Goal: Use online tool/utility: Utilize a website feature to perform a specific function

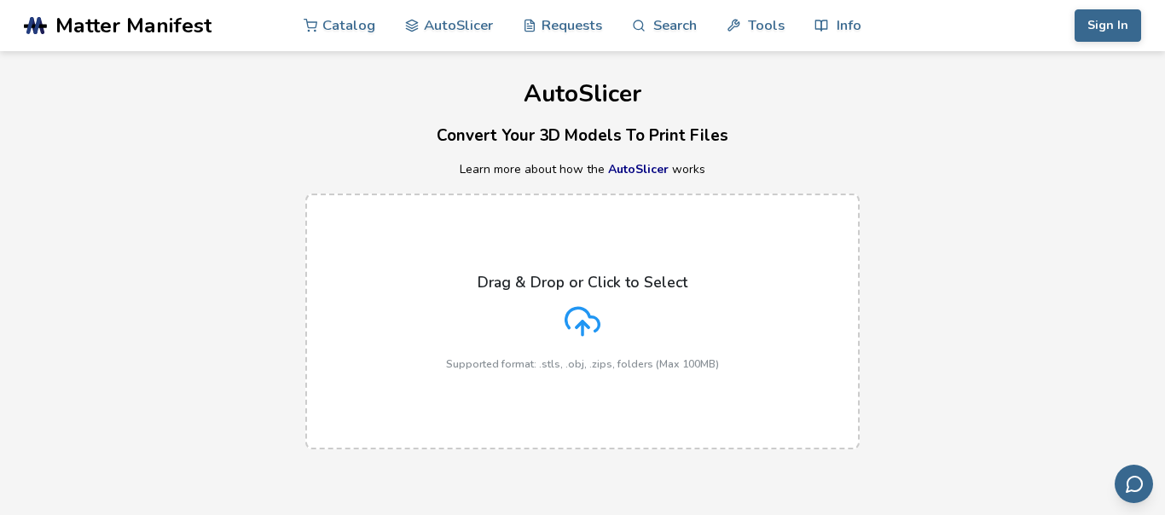
click at [589, 330] on icon at bounding box center [583, 322] width 36 height 36
click at [0, 0] on input "Drag & Drop or Click to Select Supported format: .stls, .obj, .zips, folders (M…" at bounding box center [0, 0] width 0 height 0
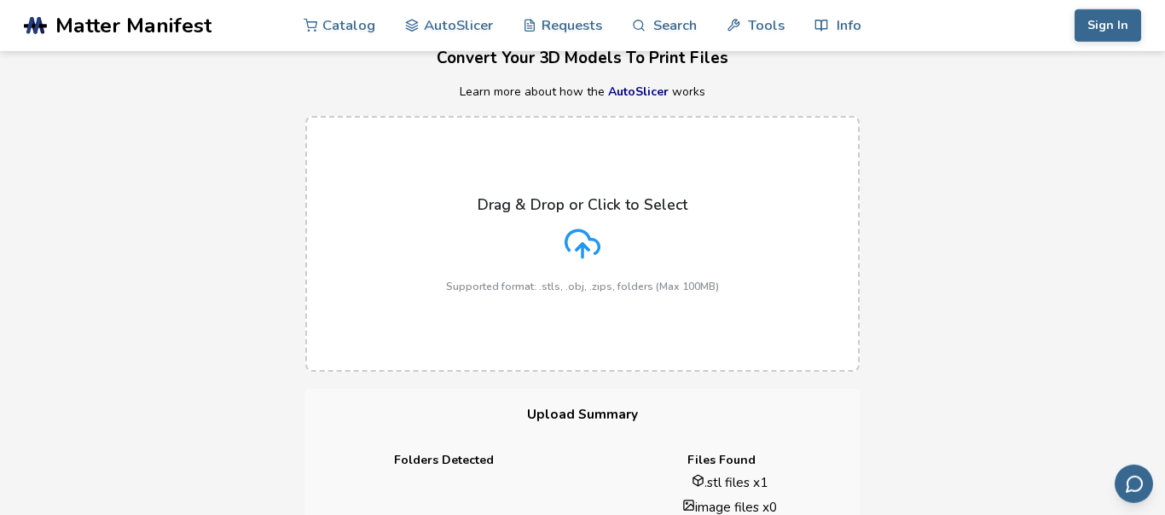
scroll to position [97, 0]
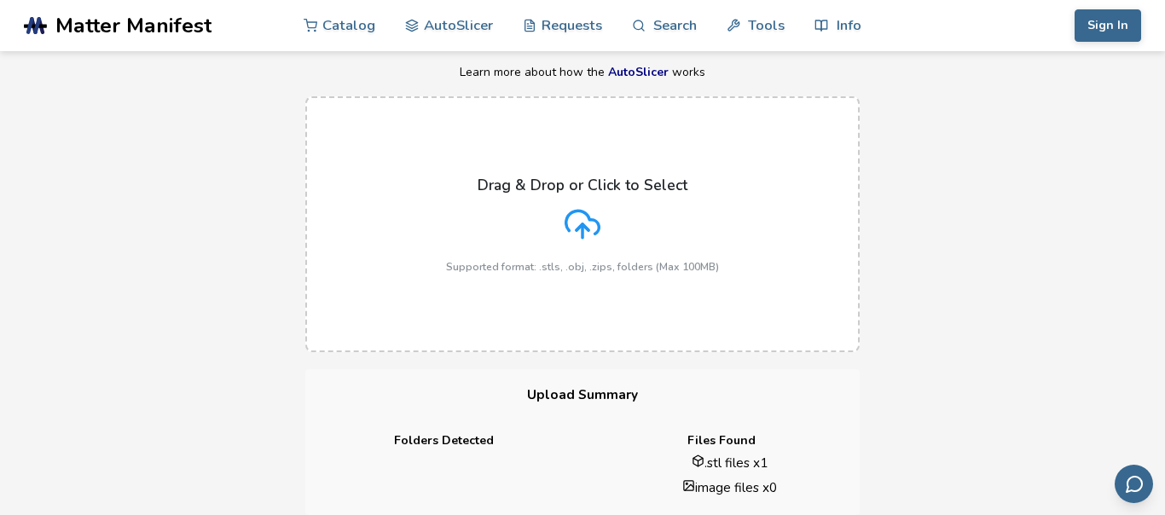
click at [592, 224] on icon at bounding box center [583, 224] width 36 height 36
click at [0, 0] on input "Drag & Drop or Click to Select Supported format: .stls, .obj, .zips, folders (M…" at bounding box center [0, 0] width 0 height 0
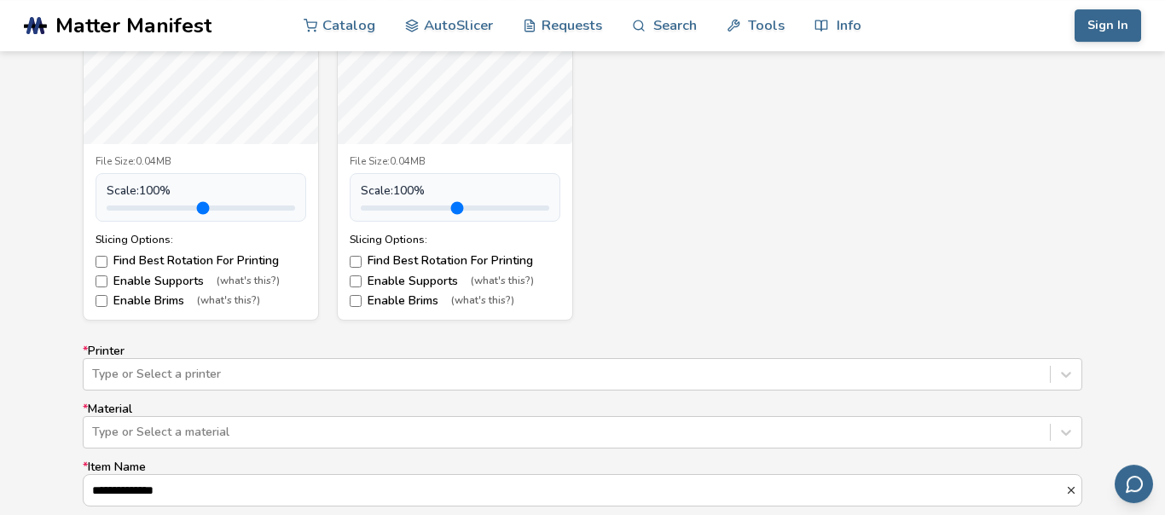
scroll to position [972, 0]
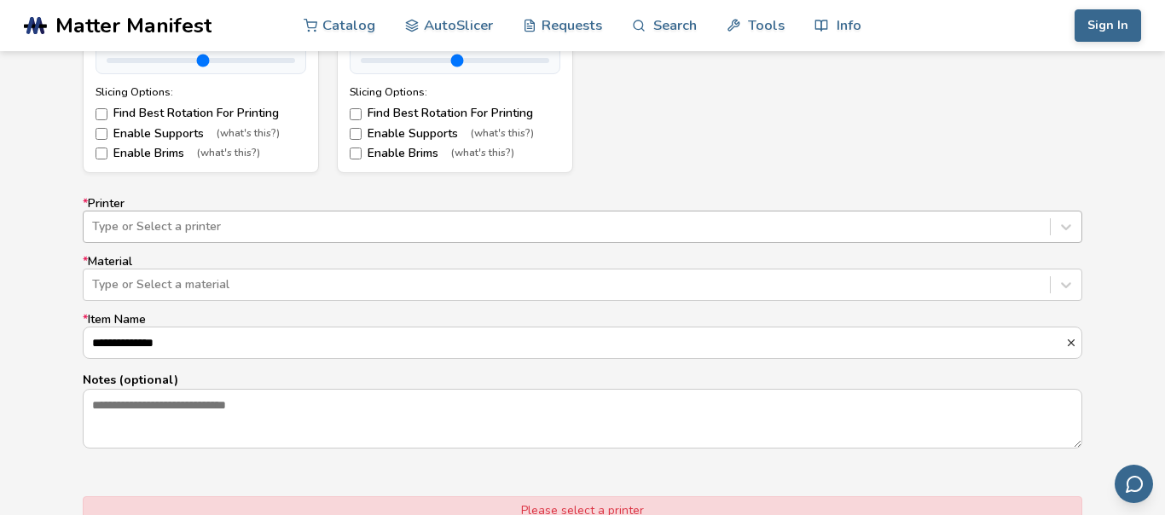
click at [355, 226] on div at bounding box center [566, 226] width 949 height 17
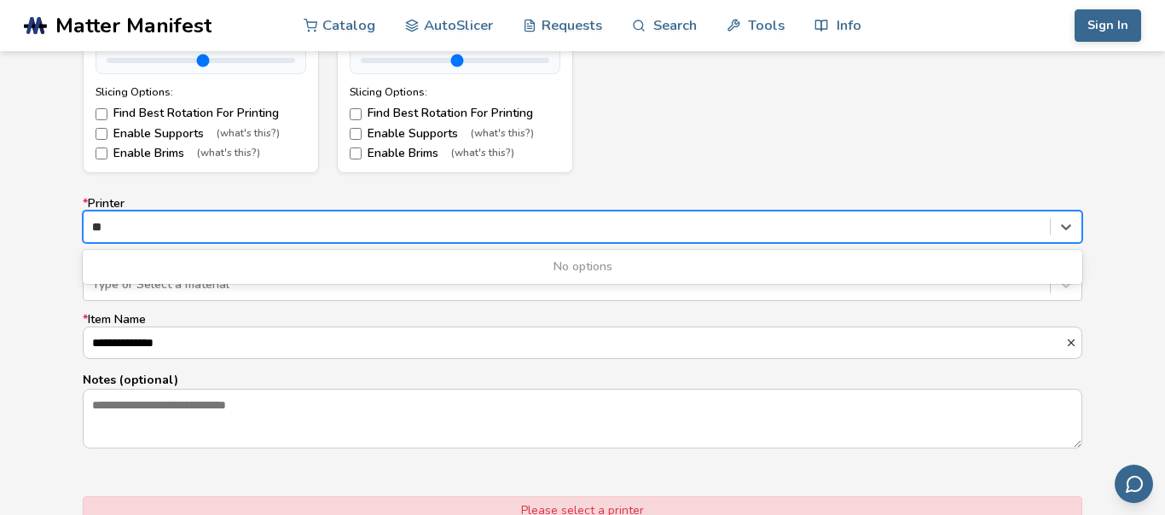
type input "*"
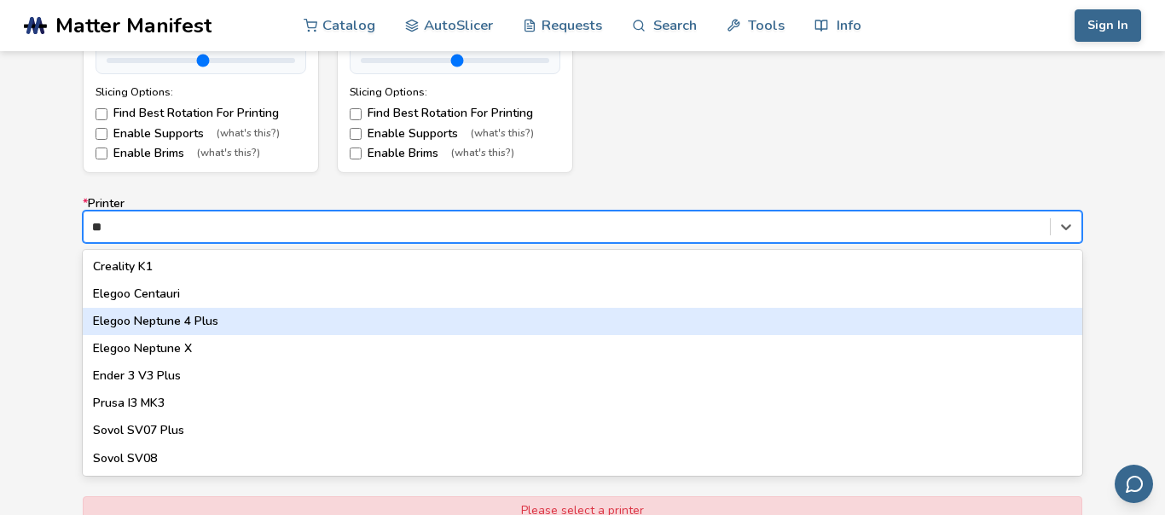
type input "*"
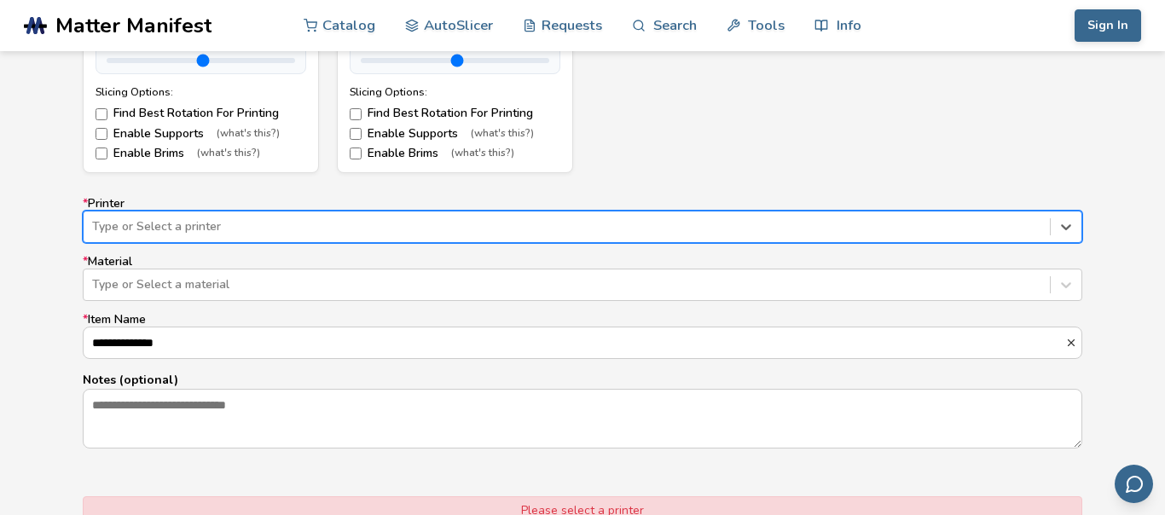
click at [220, 213] on div "Type or Select a printer" at bounding box center [583, 227] width 1000 height 32
click at [220, 231] on div at bounding box center [566, 226] width 949 height 17
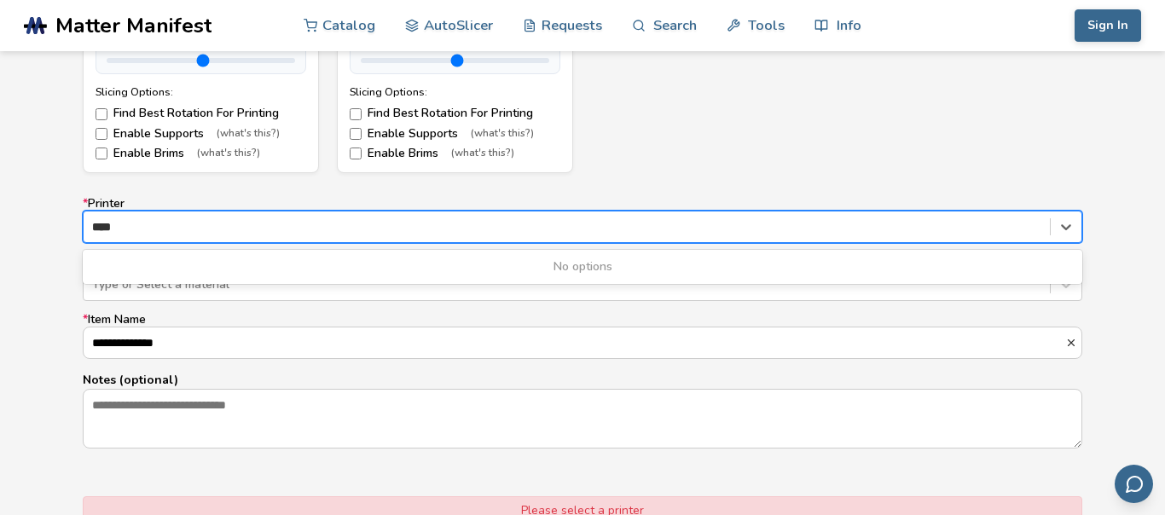
type input "****"
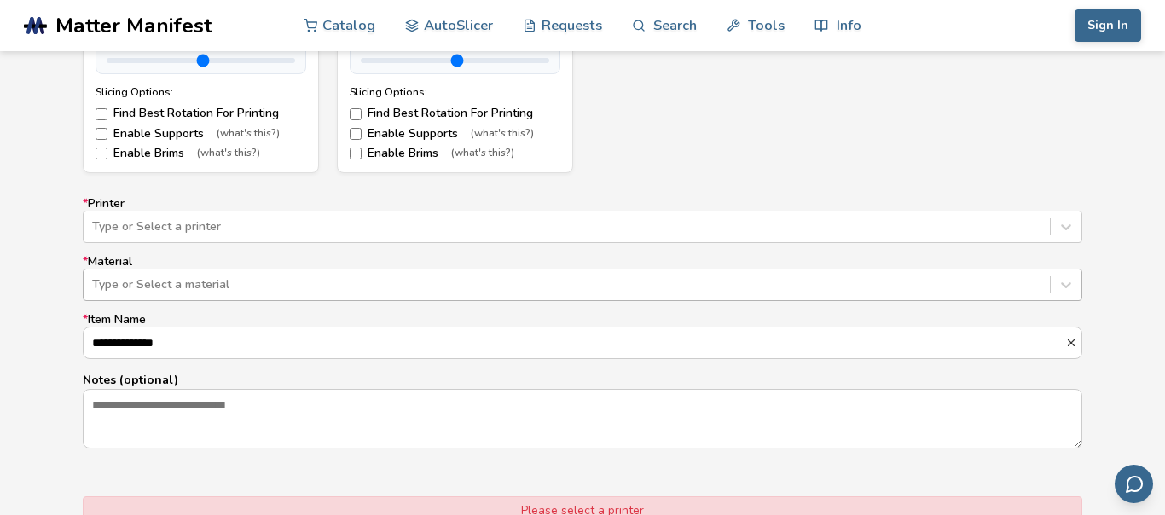
click at [301, 270] on div "Type or Select a material" at bounding box center [583, 285] width 1000 height 32
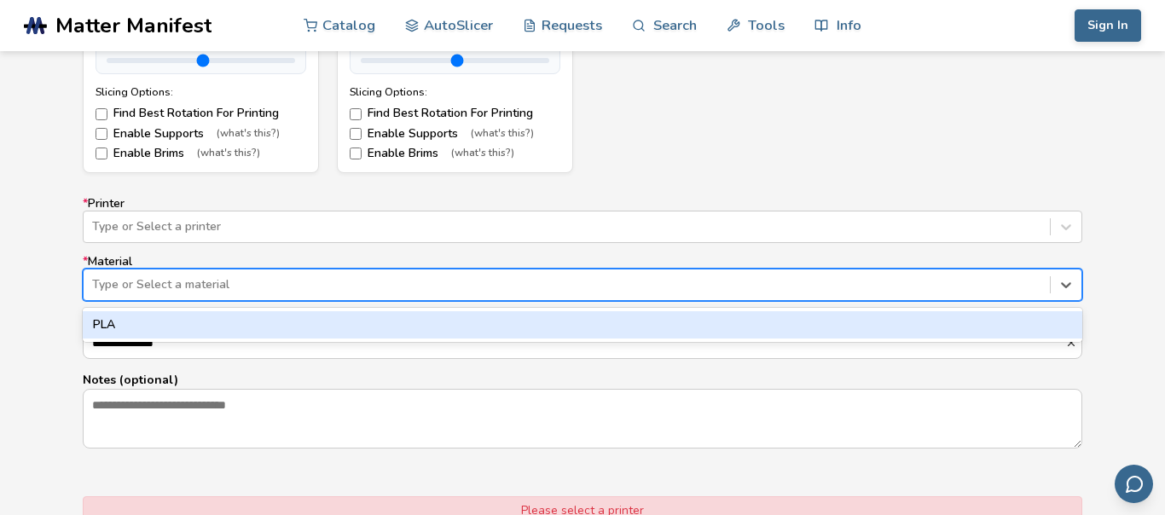
click at [250, 317] on div "PLA" at bounding box center [583, 324] width 1000 height 27
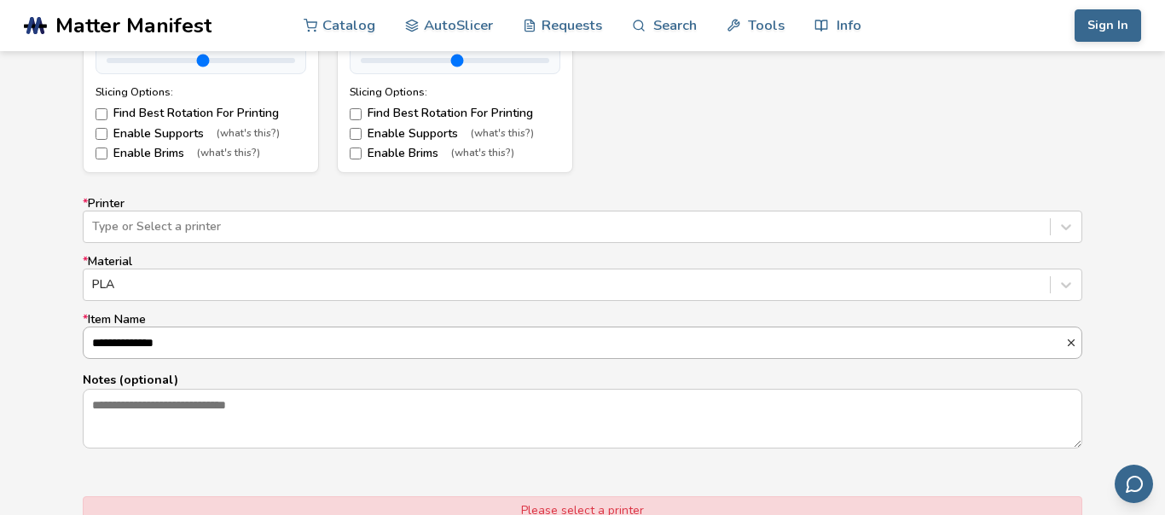
click at [243, 333] on input "**********" at bounding box center [575, 343] width 982 height 31
click at [299, 357] on input "**********" at bounding box center [575, 343] width 982 height 31
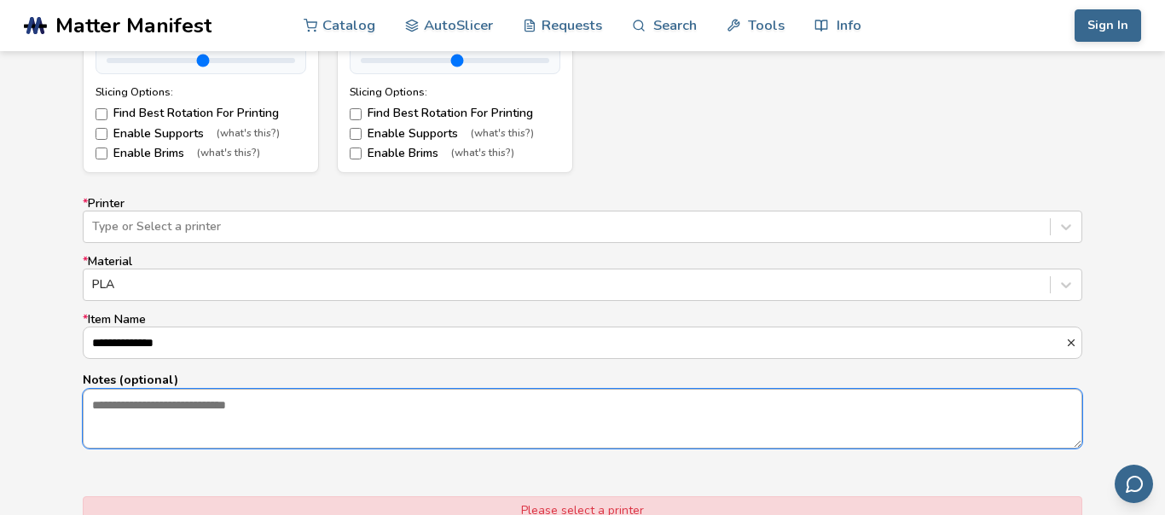
click at [270, 409] on textarea "Notes (optional)" at bounding box center [583, 419] width 998 height 58
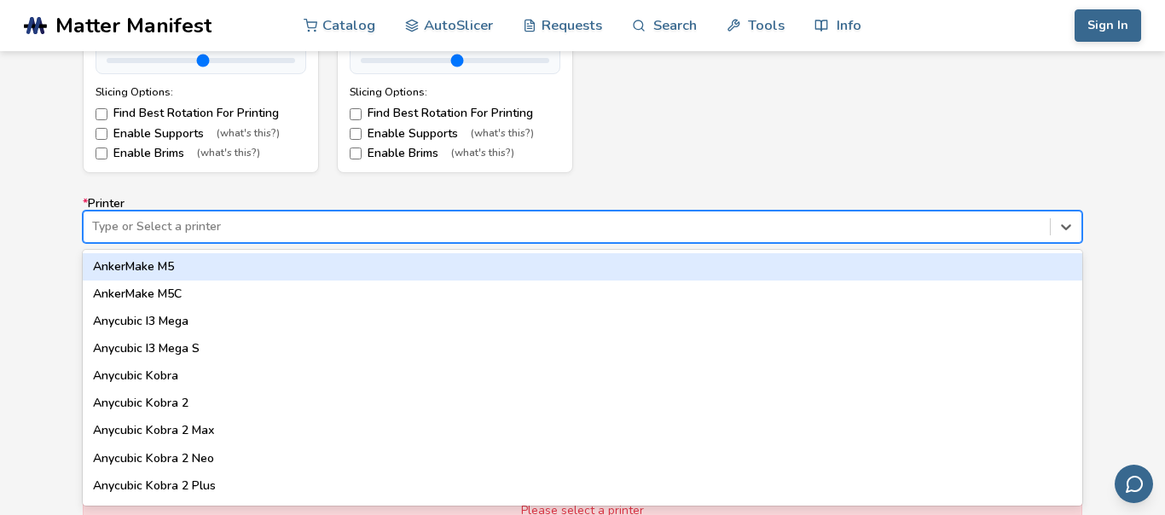
click at [154, 223] on div at bounding box center [566, 226] width 949 height 17
click at [174, 258] on div "AnkerMake M5" at bounding box center [583, 266] width 1000 height 27
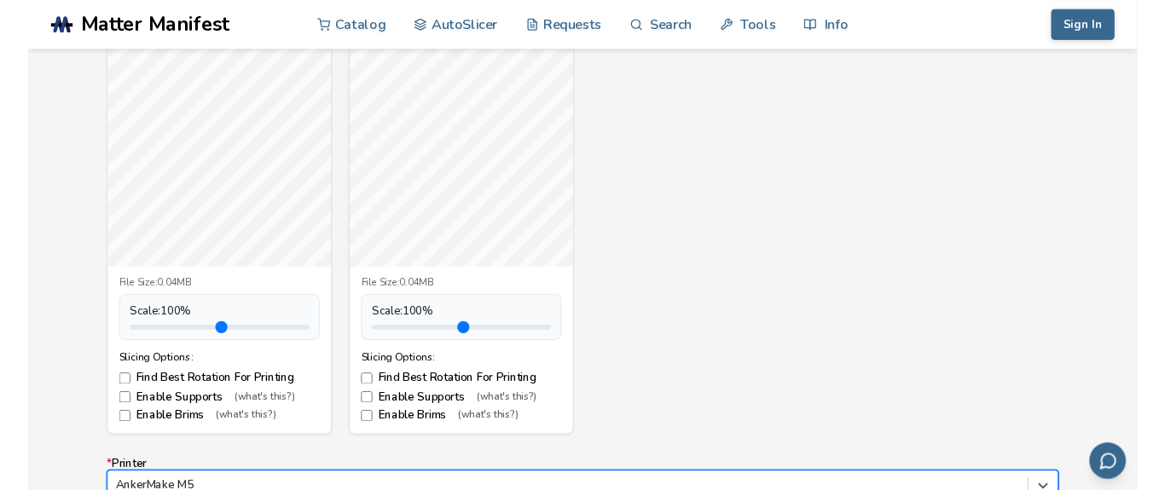
scroll to position [681, 0]
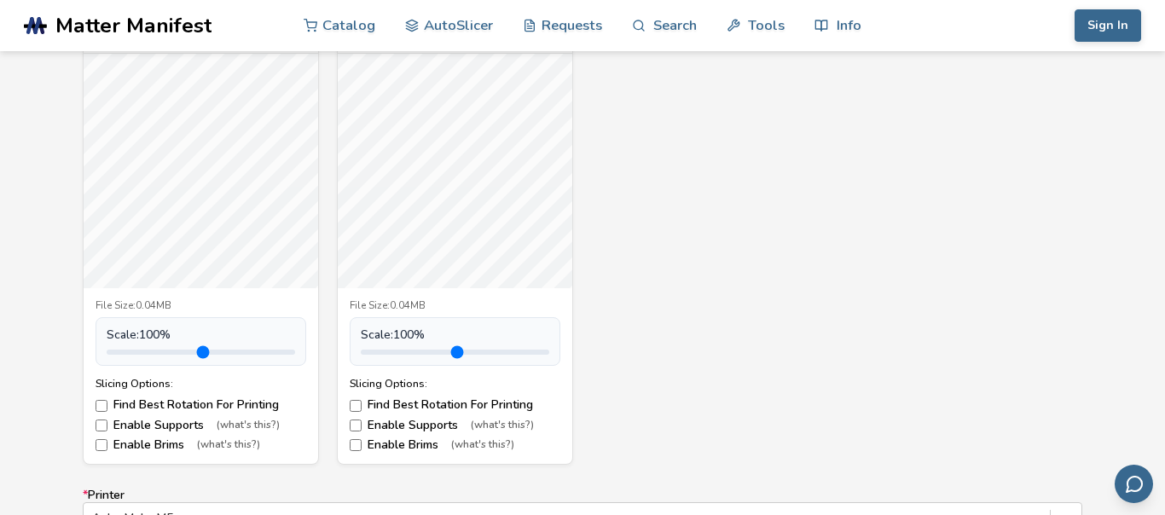
click at [910, 217] on div "suporte nucleo.stl File Size: 0.04MB Scale: 100 % Slicing Options: Find Best Ro…" at bounding box center [583, 237] width 1000 height 455
click at [1047, 201] on div "suporte nucleo.stl File Size: 0.04MB Scale: 100 % Slicing Options: Find Best Ro…" at bounding box center [583, 237] width 1000 height 455
